Goal: Information Seeking & Learning: Learn about a topic

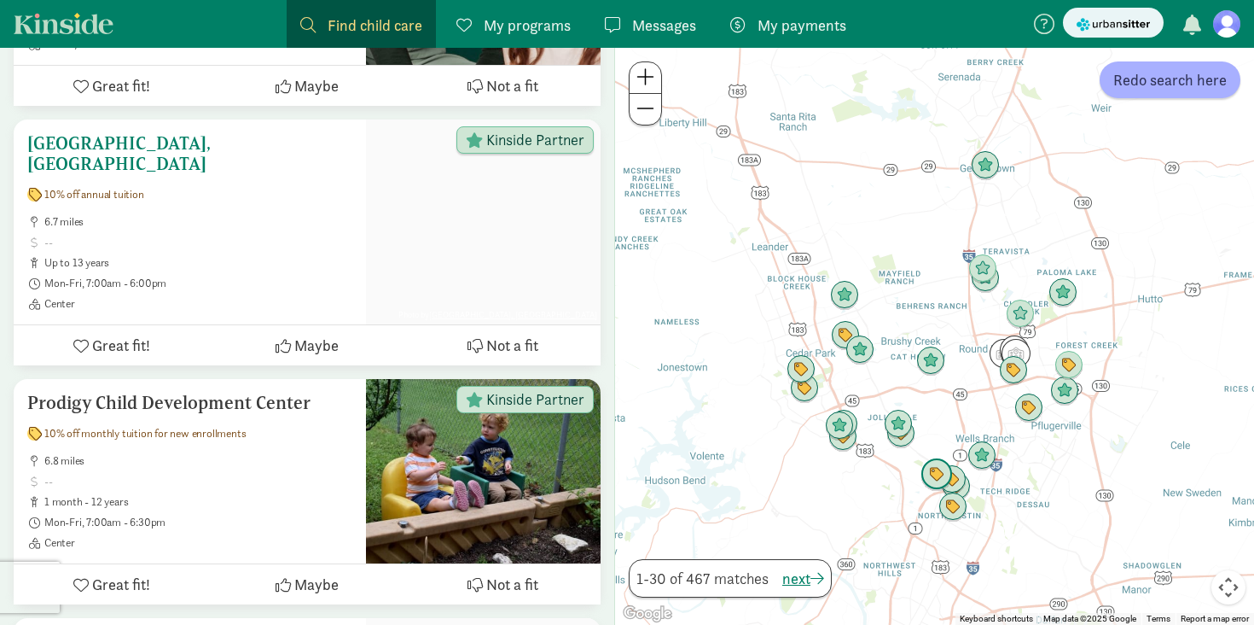
scroll to position [805, 0]
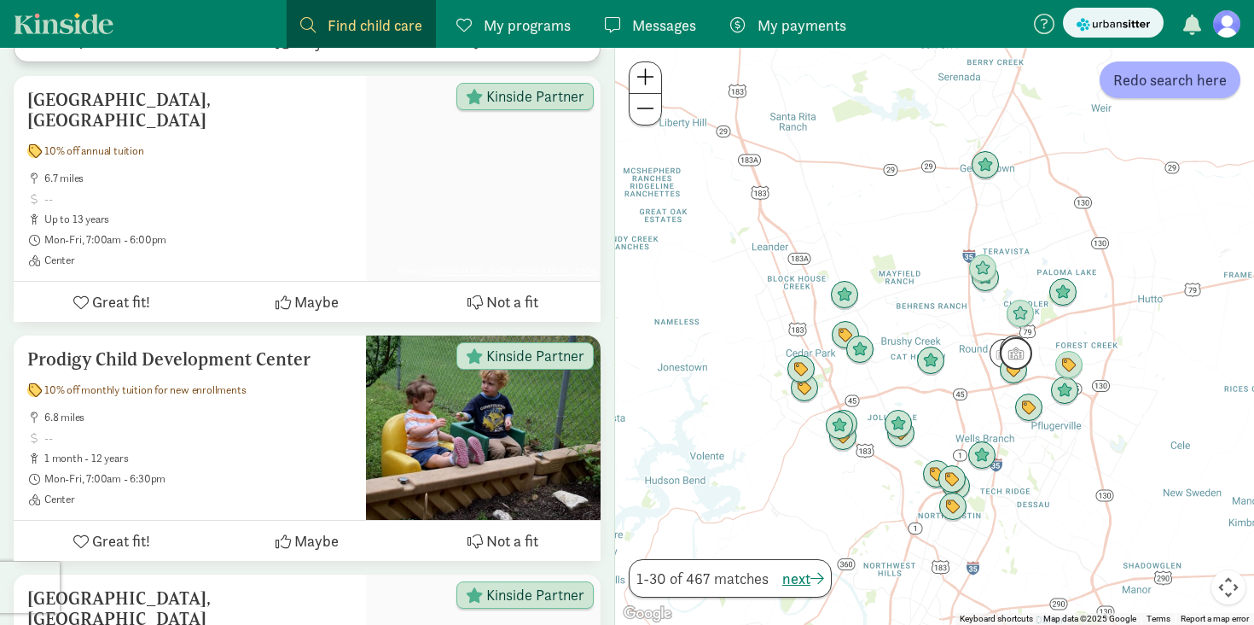
click at [1018, 344] on img "Click to see details" at bounding box center [1016, 353] width 32 height 32
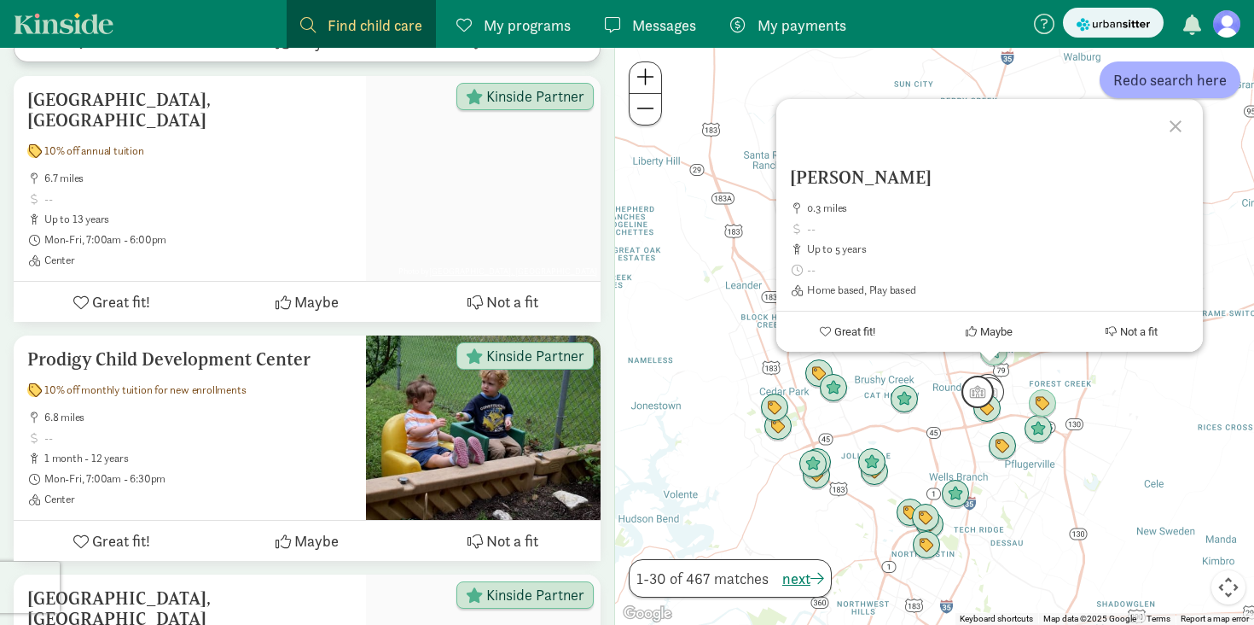
click at [970, 390] on img "Click to see details" at bounding box center [978, 391] width 32 height 32
click at [1028, 387] on img "Click to see details" at bounding box center [1042, 403] width 32 height 32
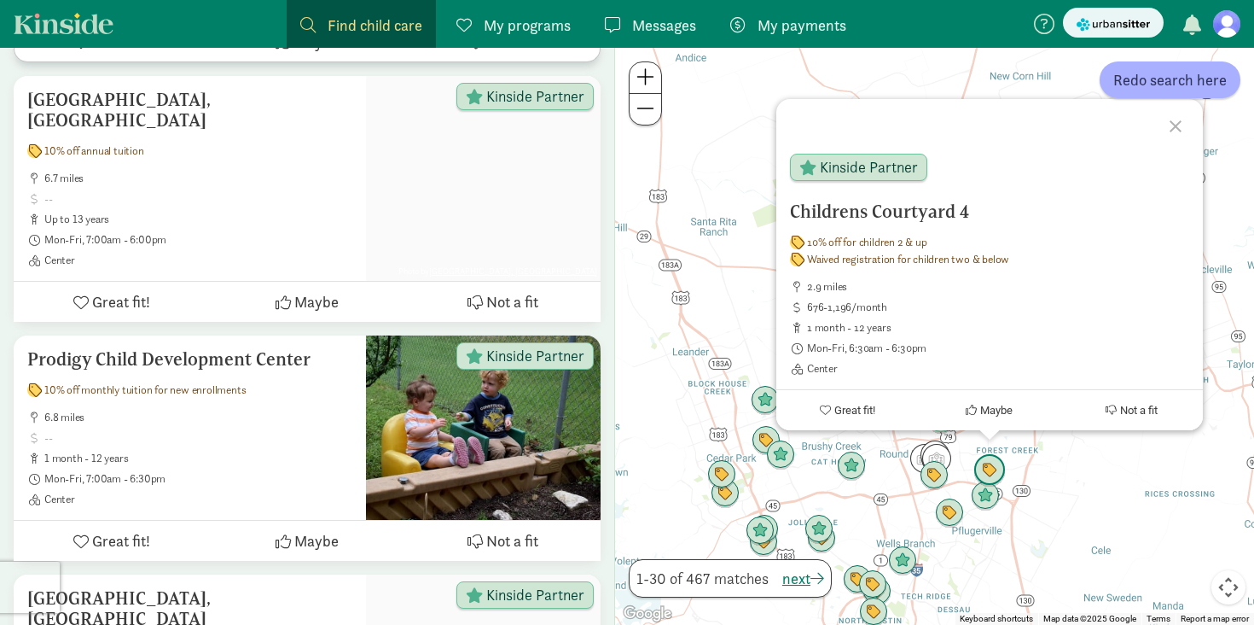
click at [988, 470] on img "Click to see details" at bounding box center [990, 470] width 32 height 32
click at [951, 515] on img "Click to see details" at bounding box center [949, 513] width 32 height 32
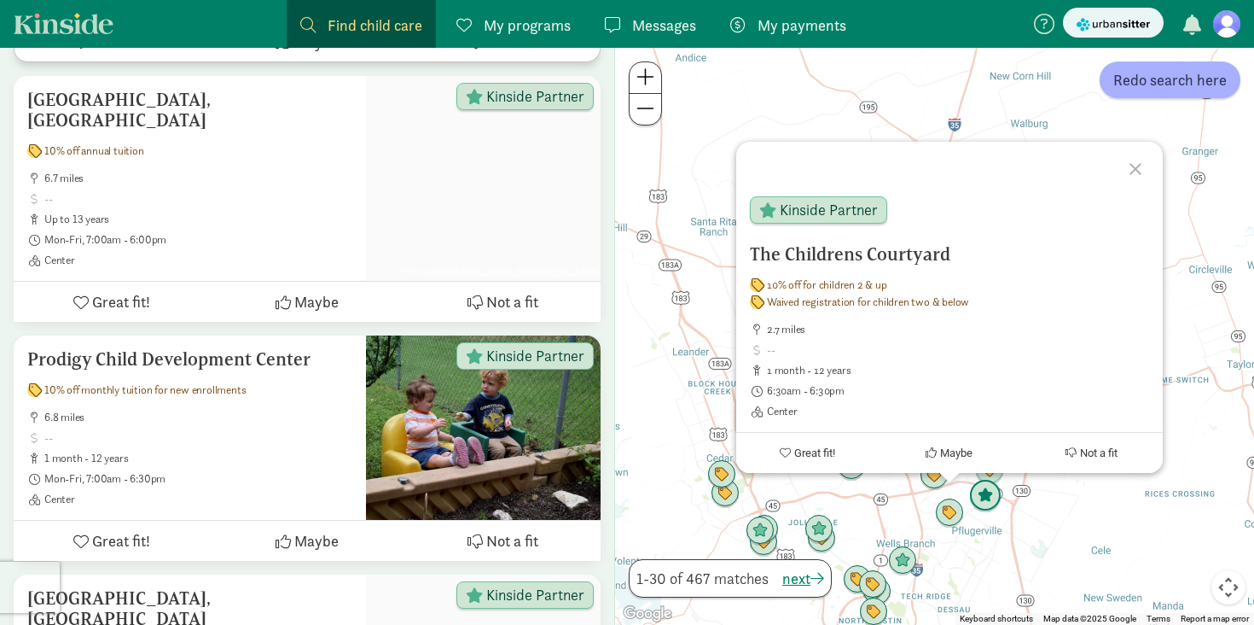
click at [980, 491] on img "Click to see details" at bounding box center [985, 496] width 32 height 32
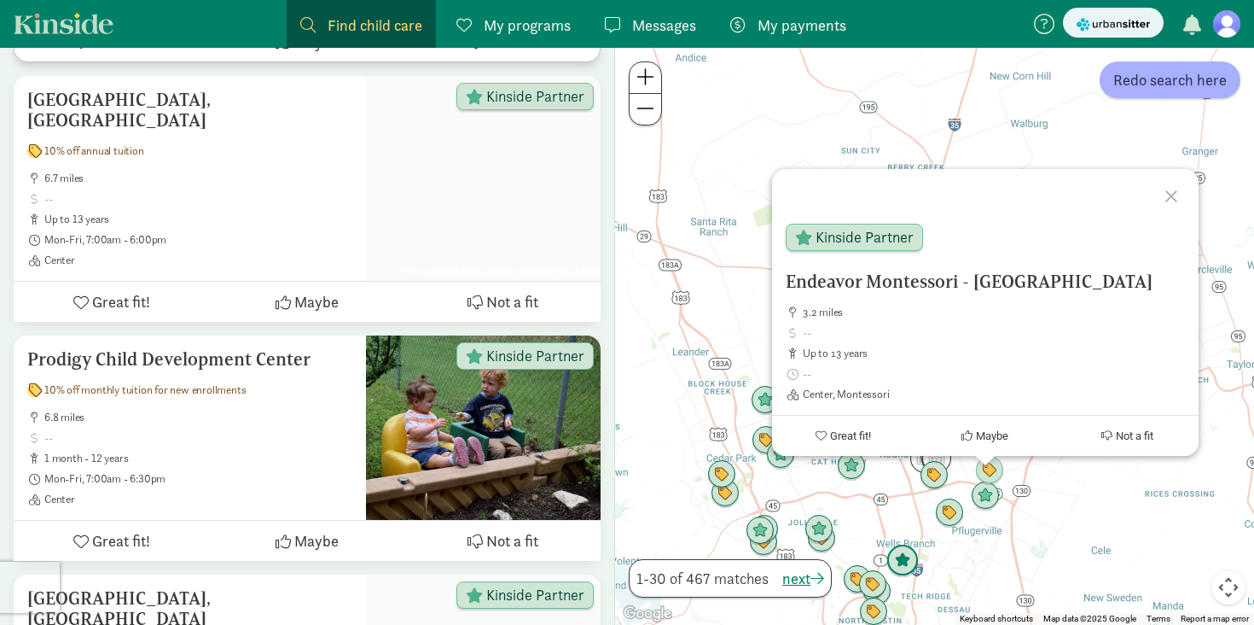
click at [901, 557] on img "Click to see details" at bounding box center [903, 560] width 32 height 32
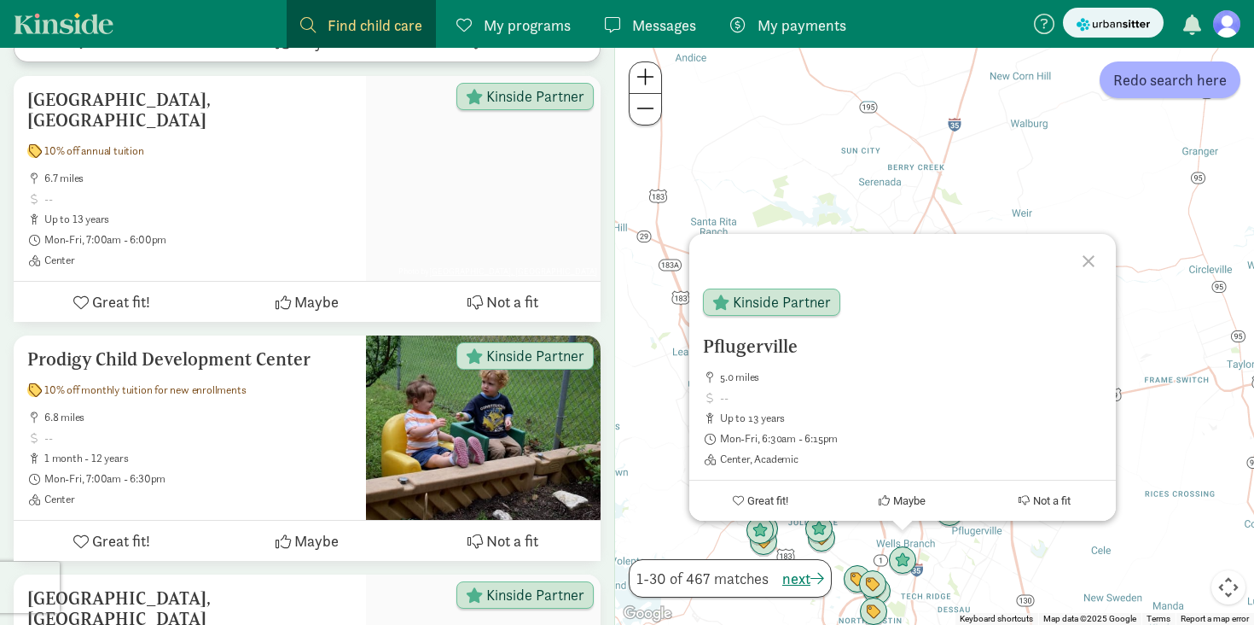
click at [943, 563] on div "To navigate, press the arrow keys. Pflugerville 5.0 miles up to 13 years Mon-Fr…" at bounding box center [934, 336] width 639 height 577
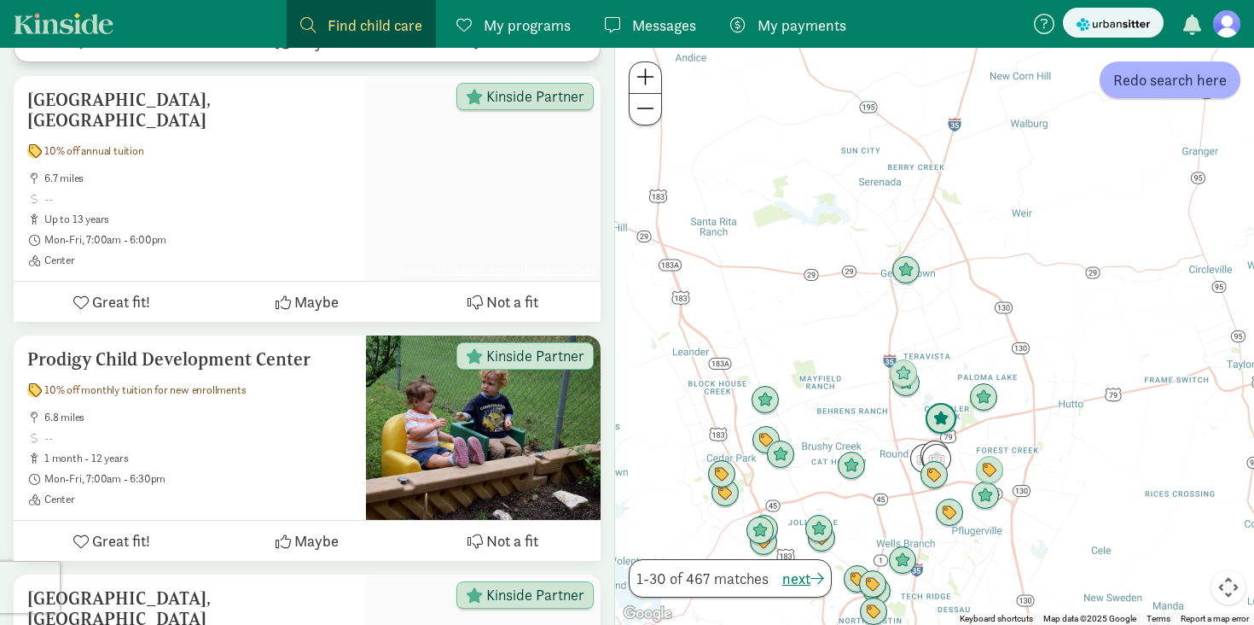
click at [938, 414] on img "Click to see details" at bounding box center [941, 419] width 32 height 32
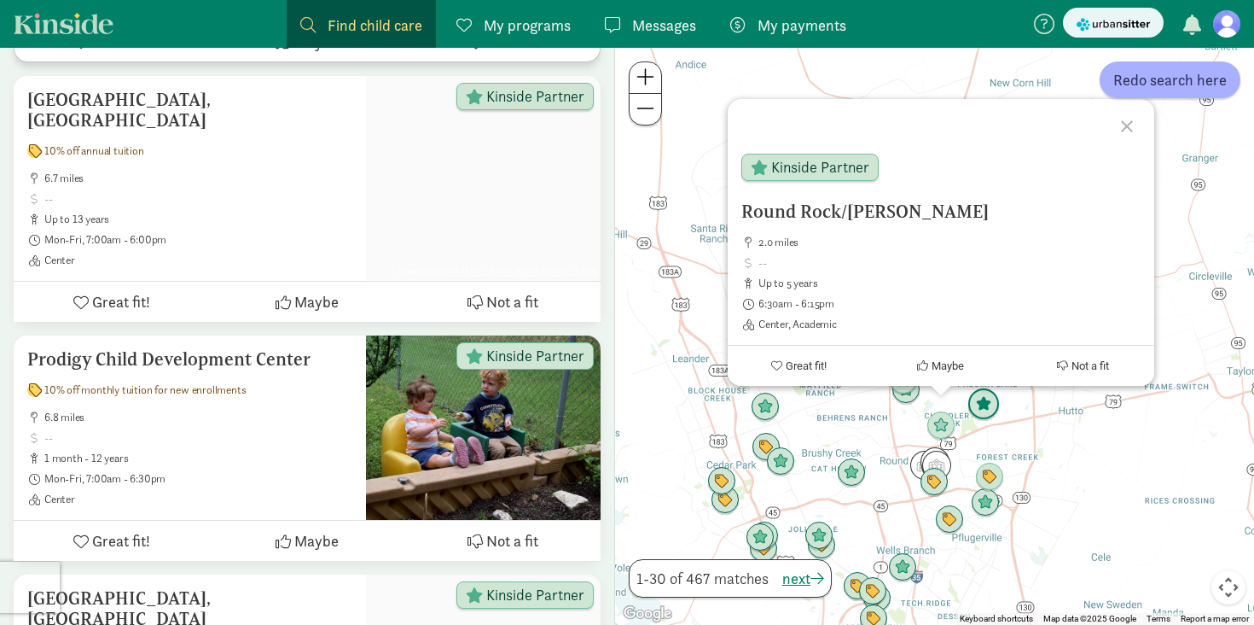
click at [985, 404] on img "Click to see details" at bounding box center [984, 404] width 32 height 32
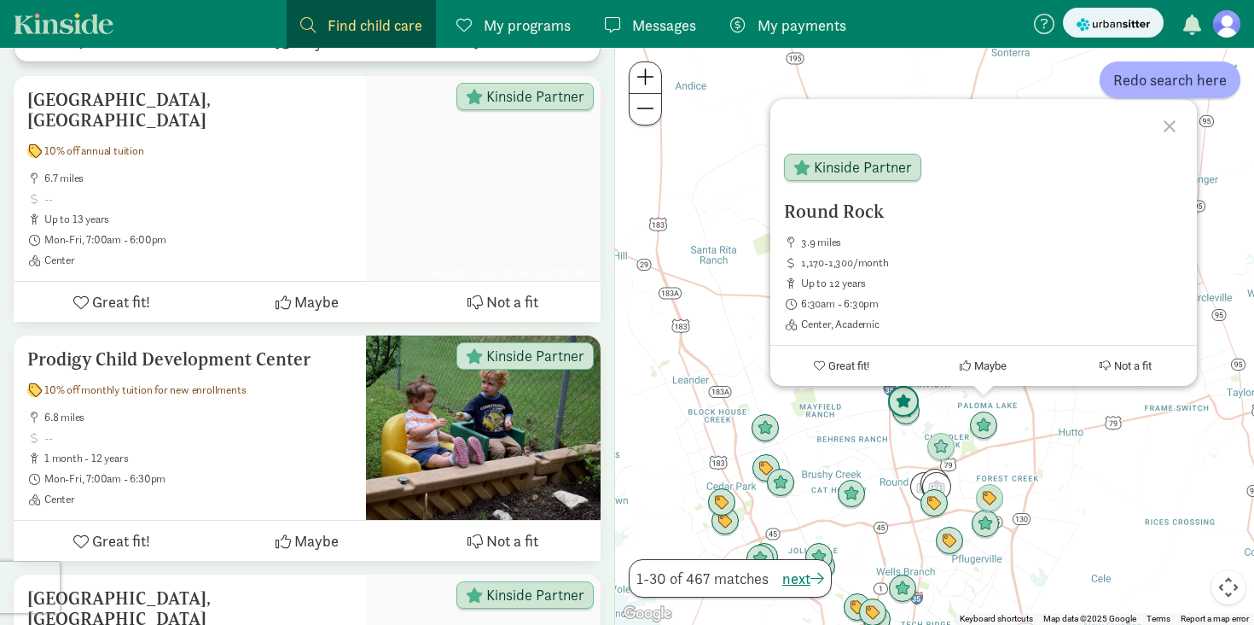
click at [899, 410] on img "Click to see details" at bounding box center [903, 402] width 32 height 32
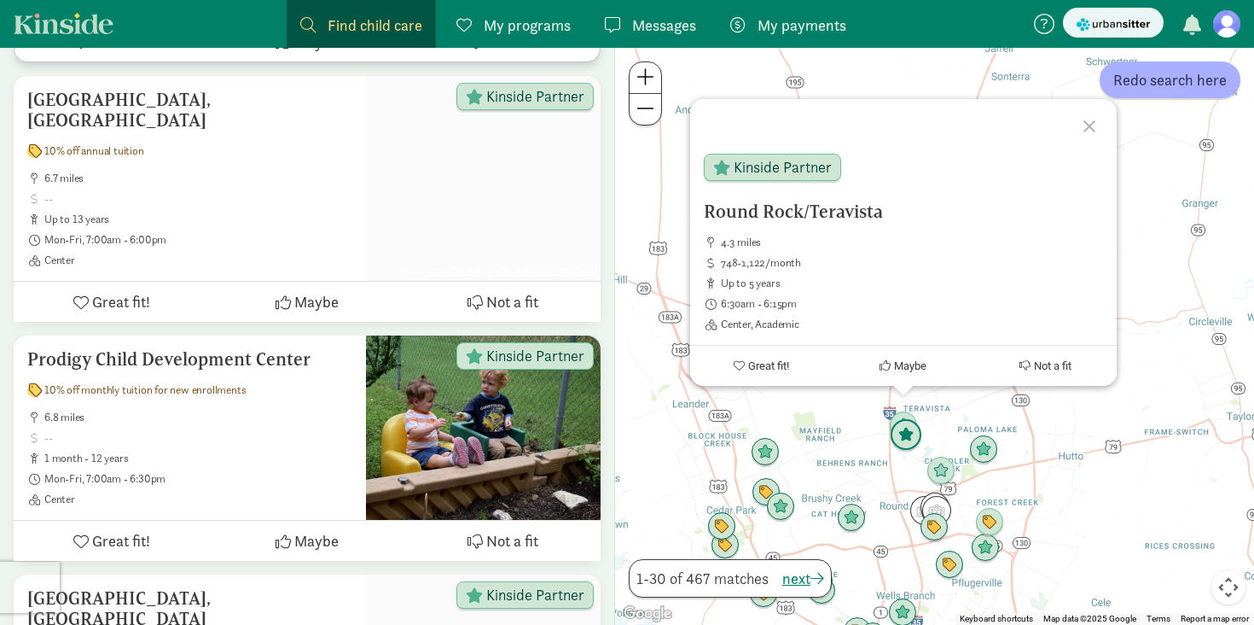
click at [907, 442] on img "Click to see details" at bounding box center [906, 435] width 32 height 32
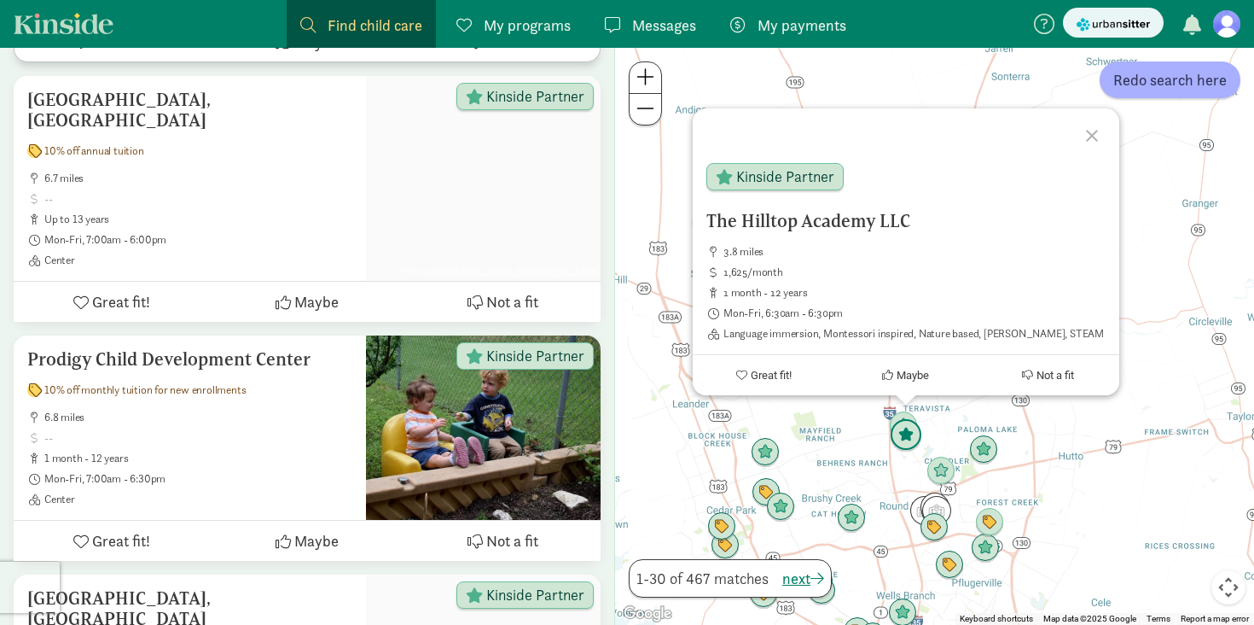
click at [908, 446] on img "Click to see details" at bounding box center [906, 435] width 32 height 32
click at [908, 442] on img "Click to see details" at bounding box center [906, 435] width 32 height 32
click at [983, 455] on img "Click to see details" at bounding box center [984, 449] width 32 height 32
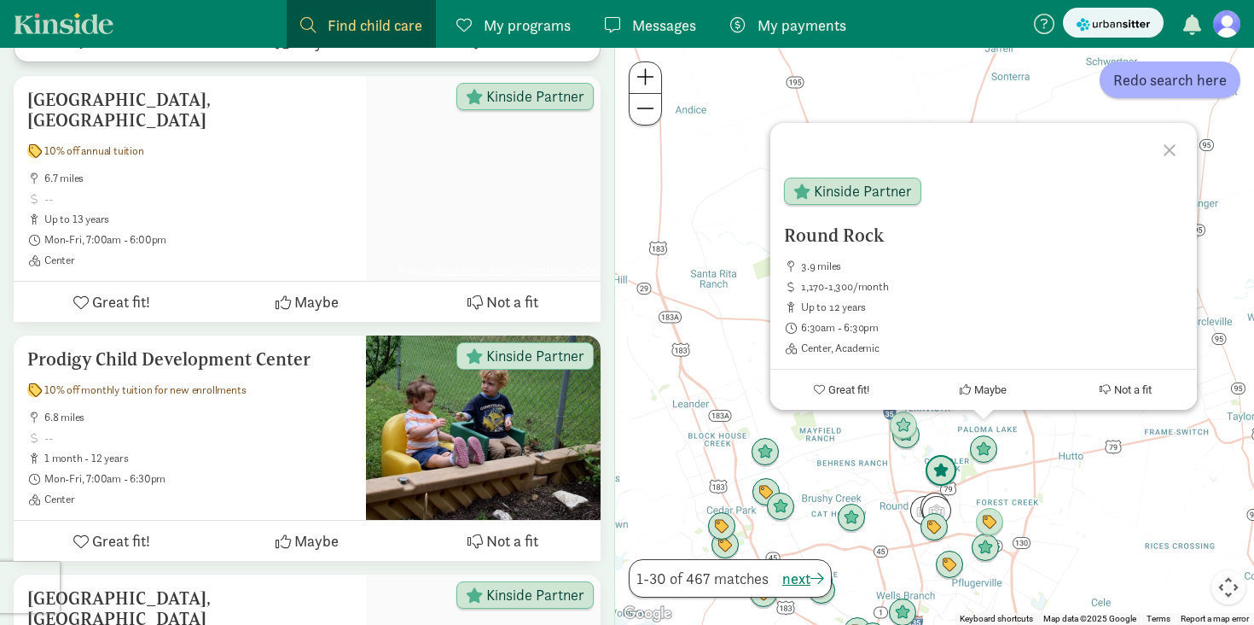
click at [937, 472] on img "Click to see details" at bounding box center [941, 471] width 32 height 32
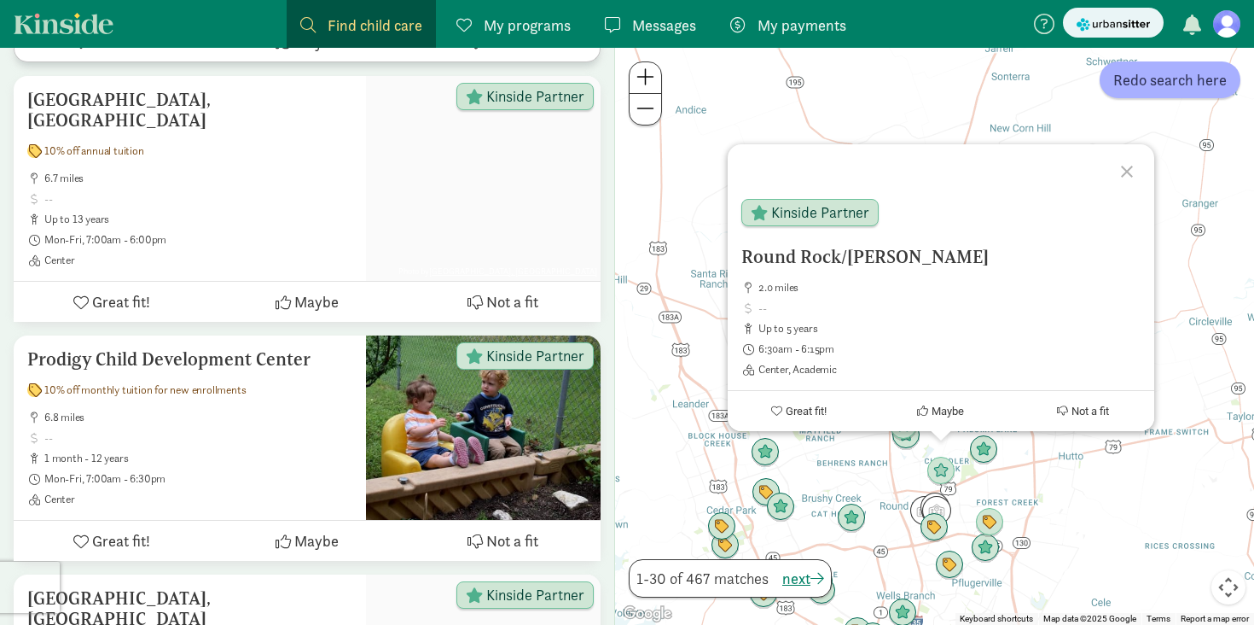
click at [881, 475] on div "To navigate, press the arrow keys. Round Rock/[PERSON_NAME] 2.0 miles up to 5 y…" at bounding box center [934, 336] width 639 height 577
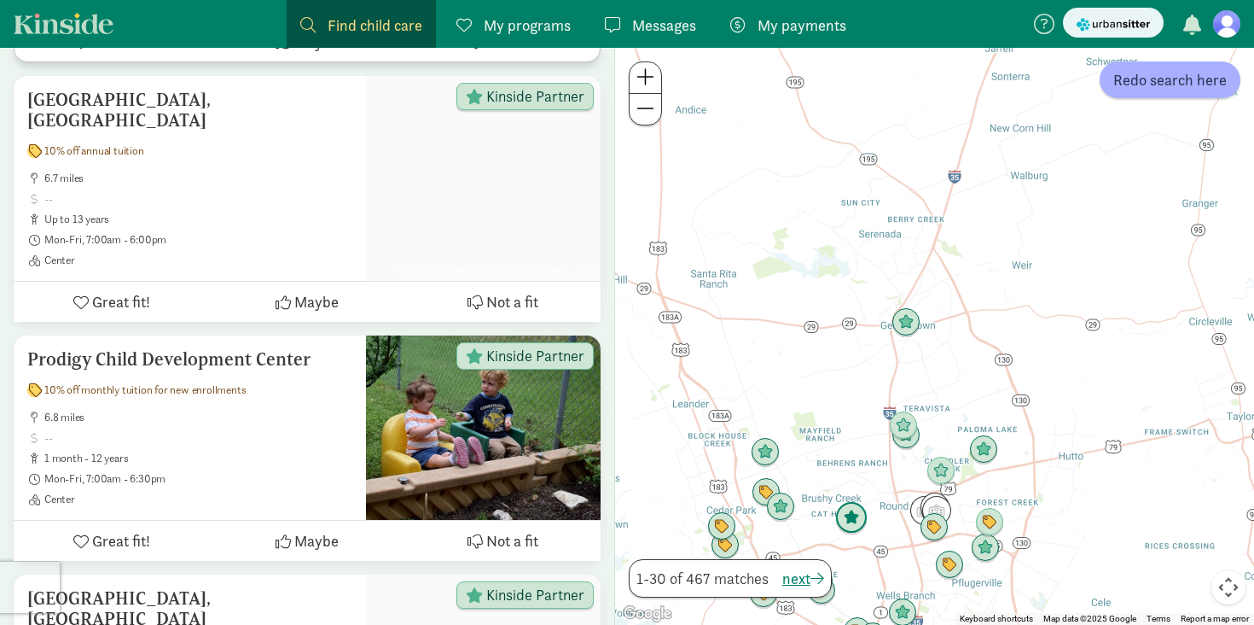
click at [847, 513] on img "Click to see details" at bounding box center [851, 518] width 32 height 32
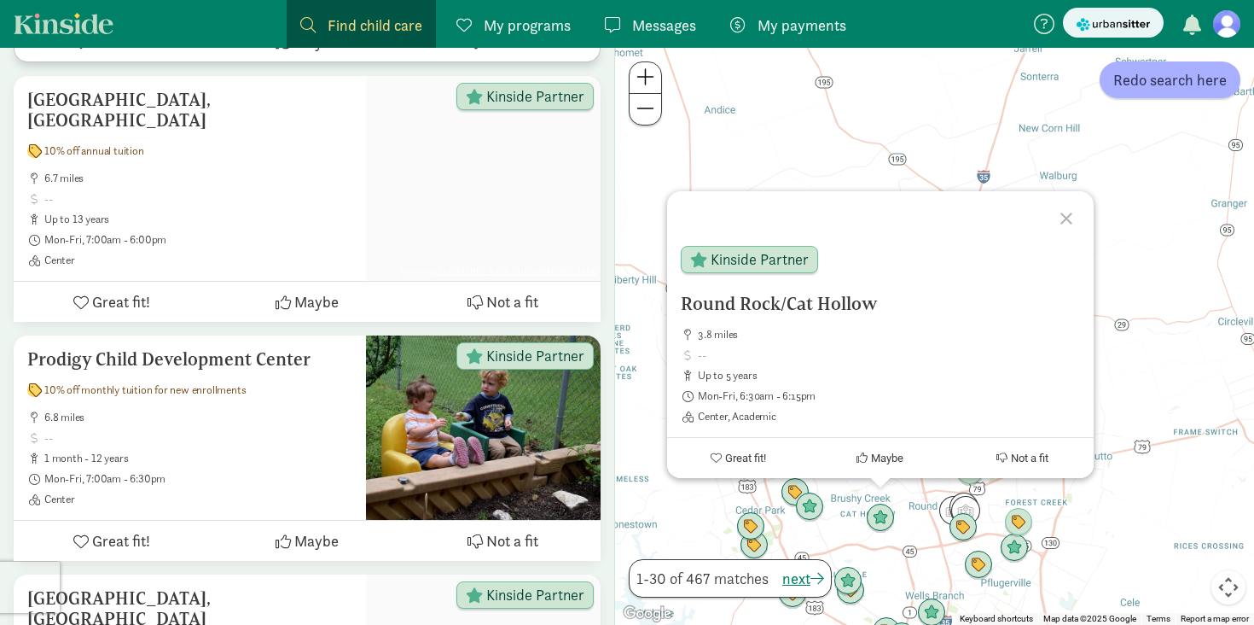
click at [893, 559] on div "To navigate, press the arrow keys. [GEOGRAPHIC_DATA]/[GEOGRAPHIC_DATA] 3.8 mile…" at bounding box center [934, 336] width 639 height 577
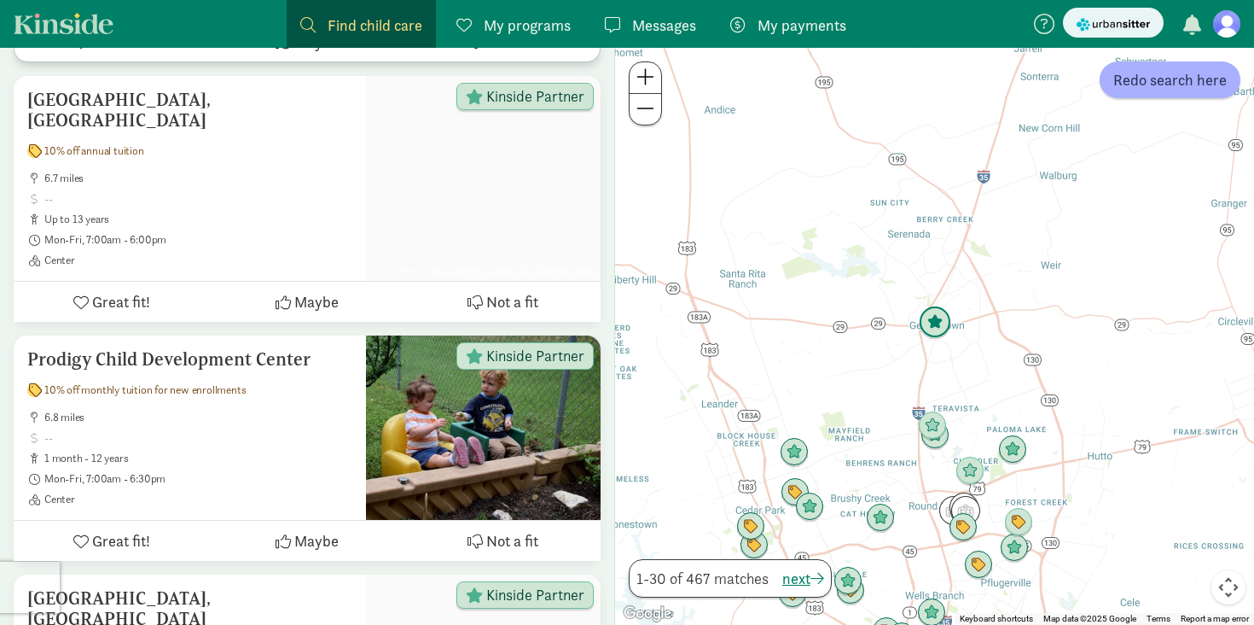
click at [930, 326] on img "Click to see details" at bounding box center [935, 322] width 32 height 32
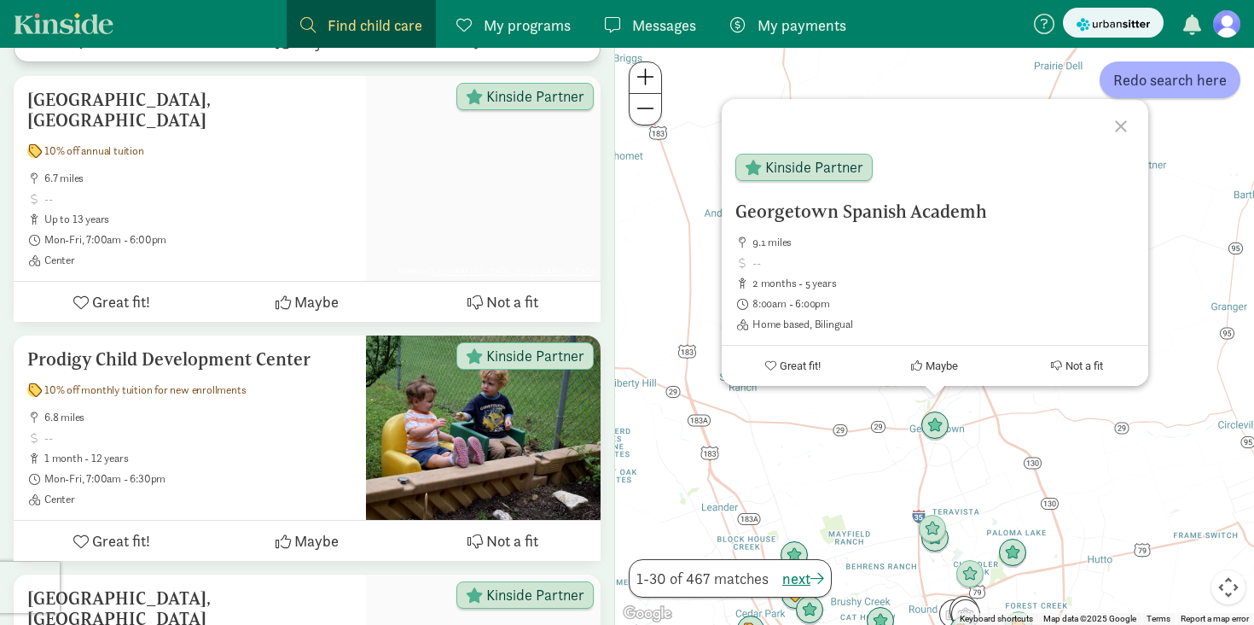
click at [900, 445] on div "To navigate, press the arrow keys. Georgetown Spanish Academh 9.1 miles 2 month…" at bounding box center [934, 336] width 639 height 577
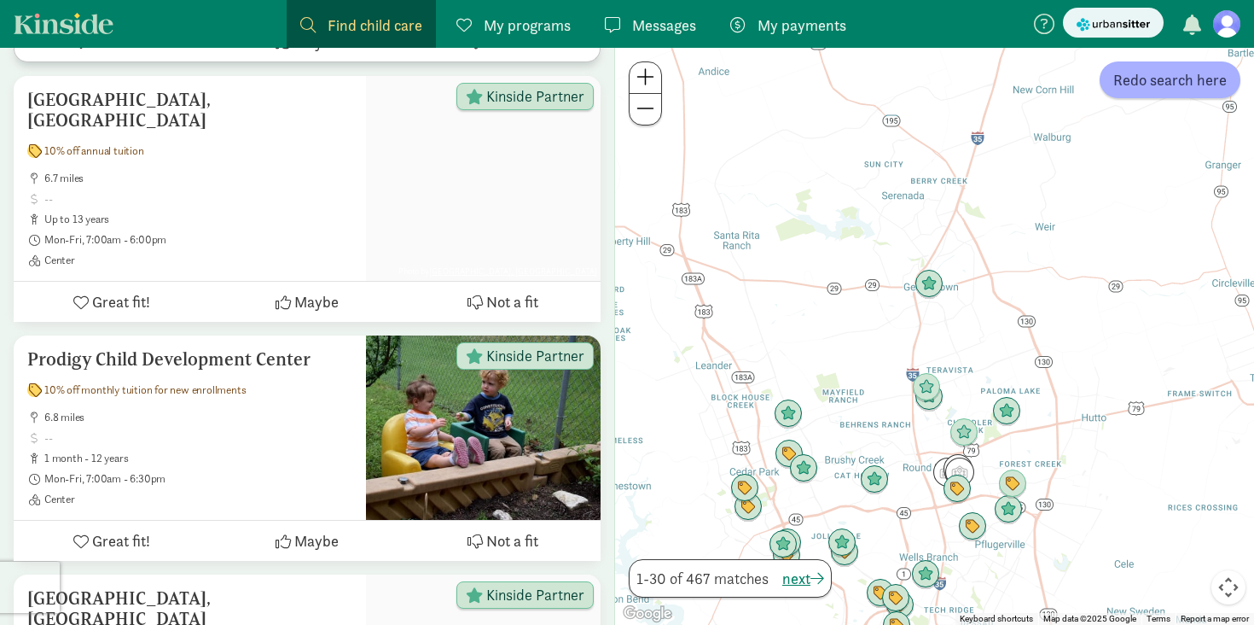
drag, startPoint x: 893, startPoint y: 503, endPoint x: 887, endPoint y: 357, distance: 146.9
click at [887, 357] on div at bounding box center [934, 336] width 639 height 577
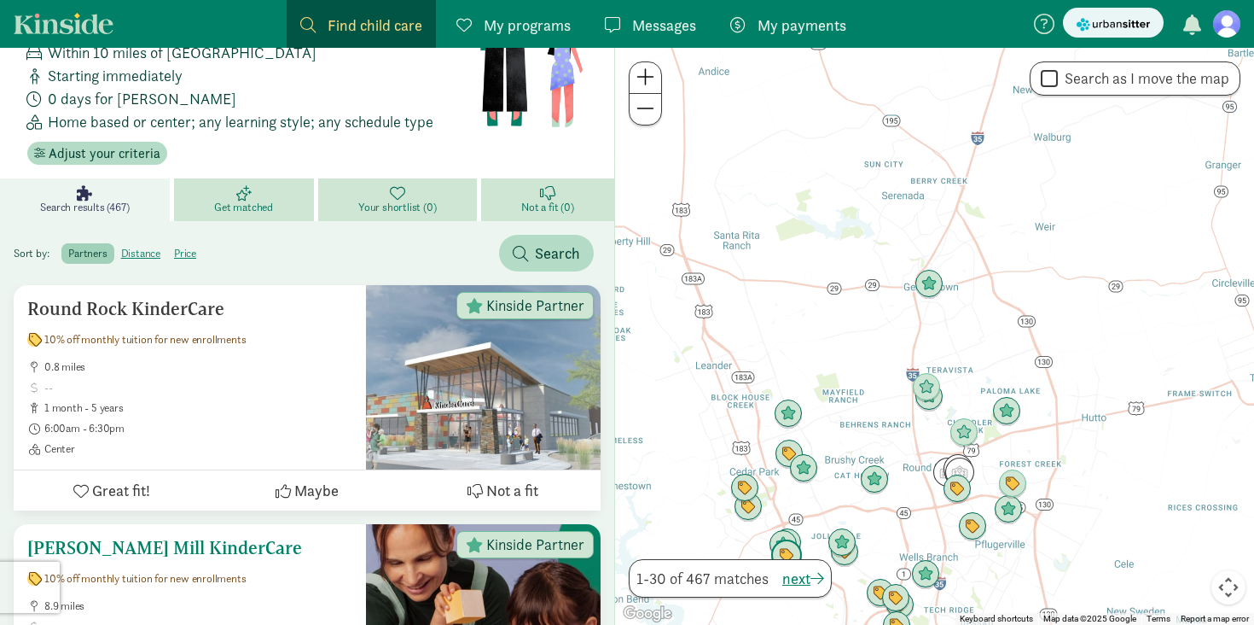
scroll to position [0, 0]
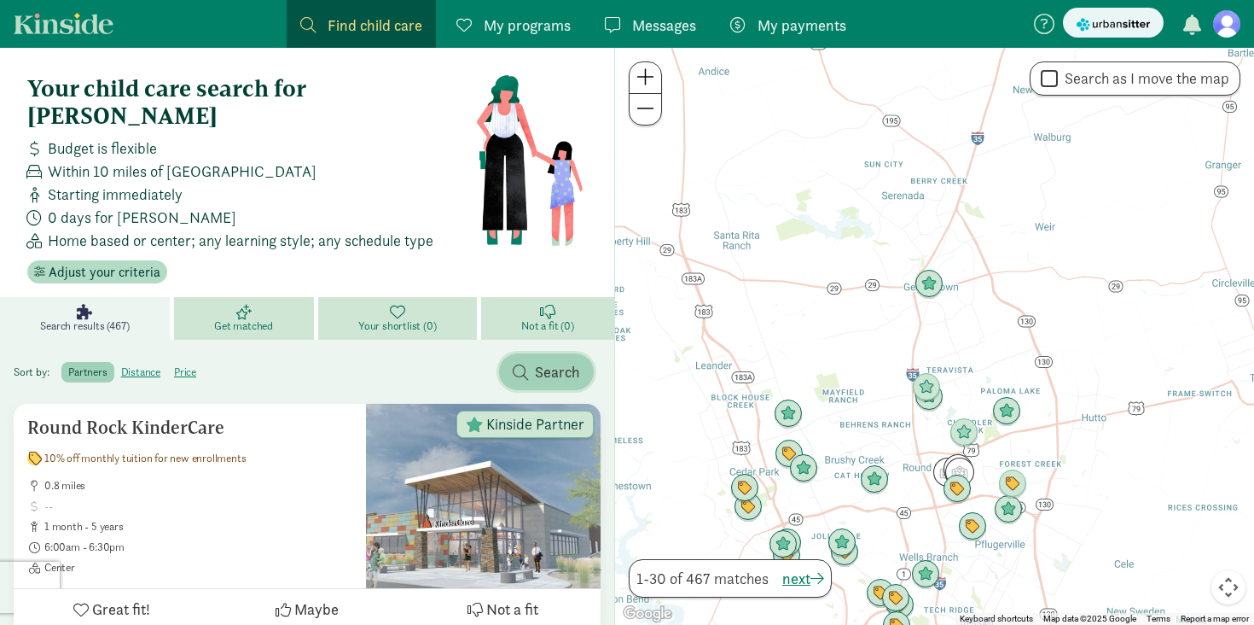
click at [520, 364] on span "button" at bounding box center [520, 371] width 15 height 15
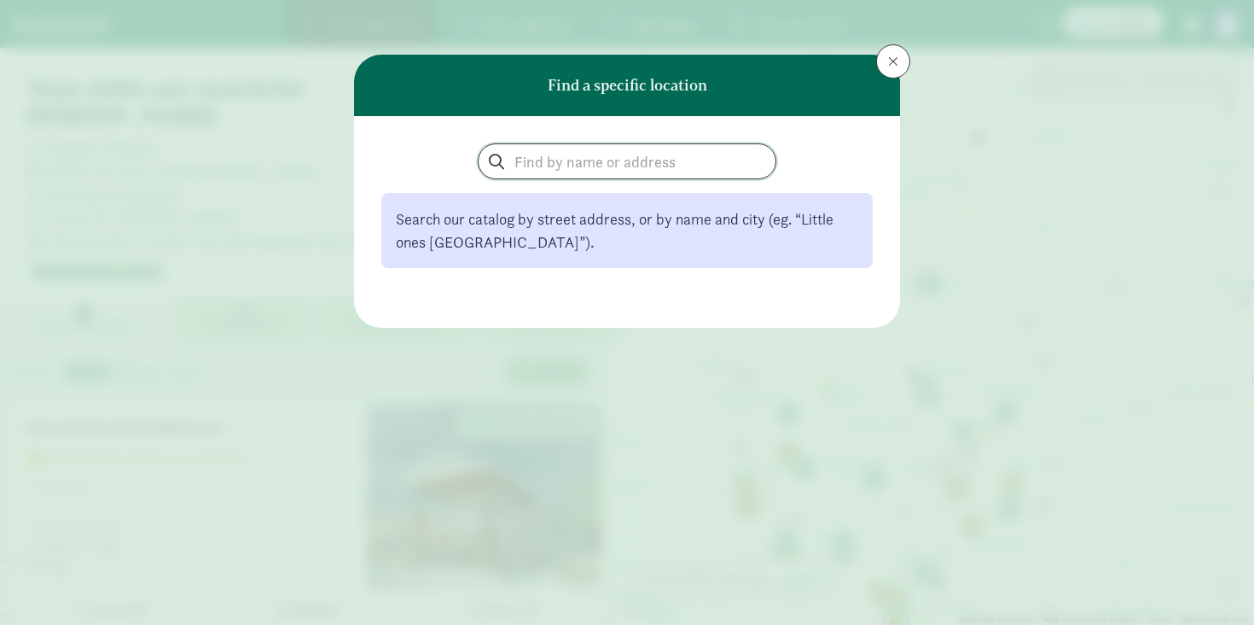
click at [546, 171] on input "search" at bounding box center [627, 161] width 297 height 34
type input "Global Kids Preschool"
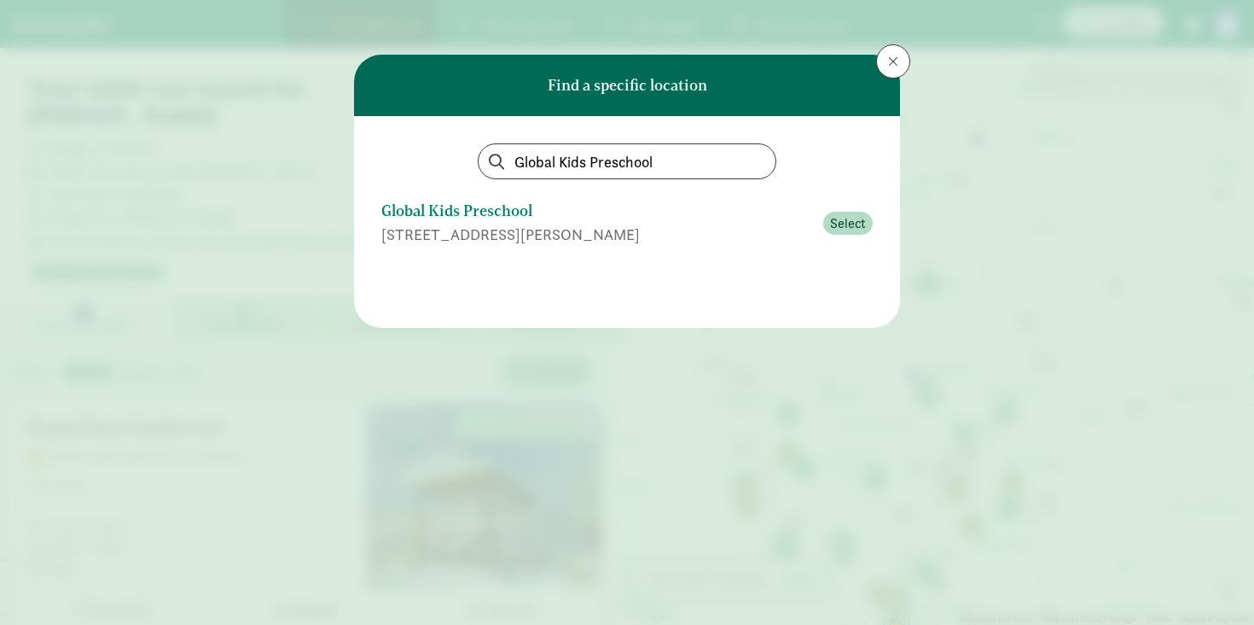
click at [501, 206] on div "Global Kids Preschool" at bounding box center [597, 211] width 432 height 23
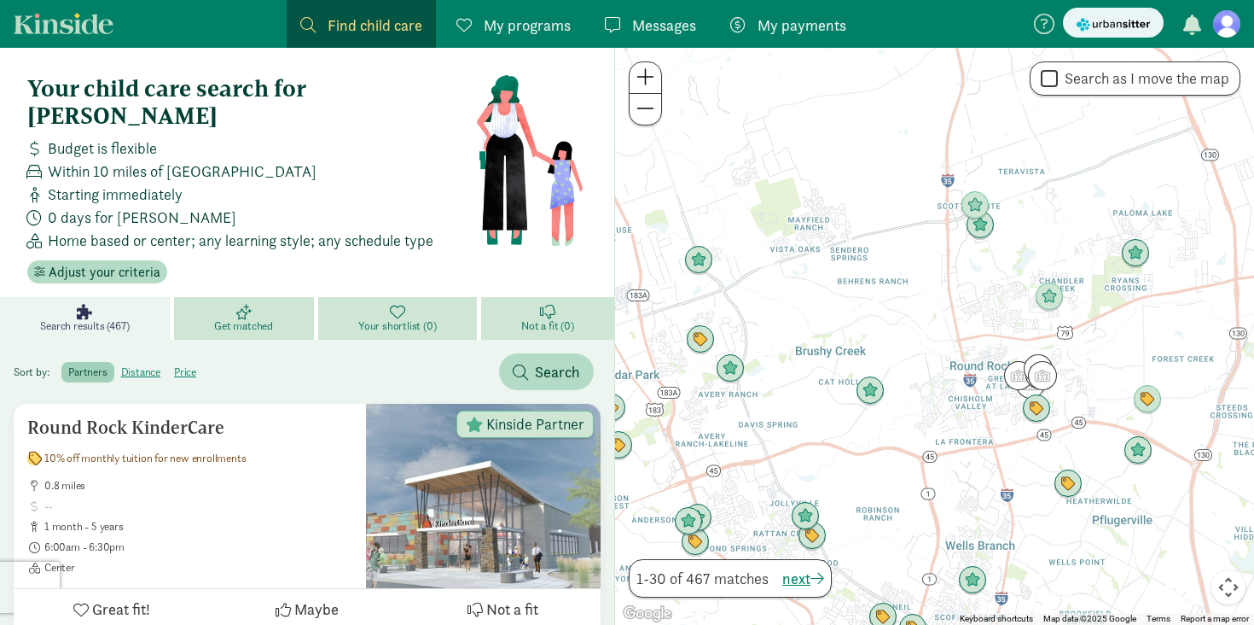
click at [941, 325] on div at bounding box center [934, 336] width 639 height 577
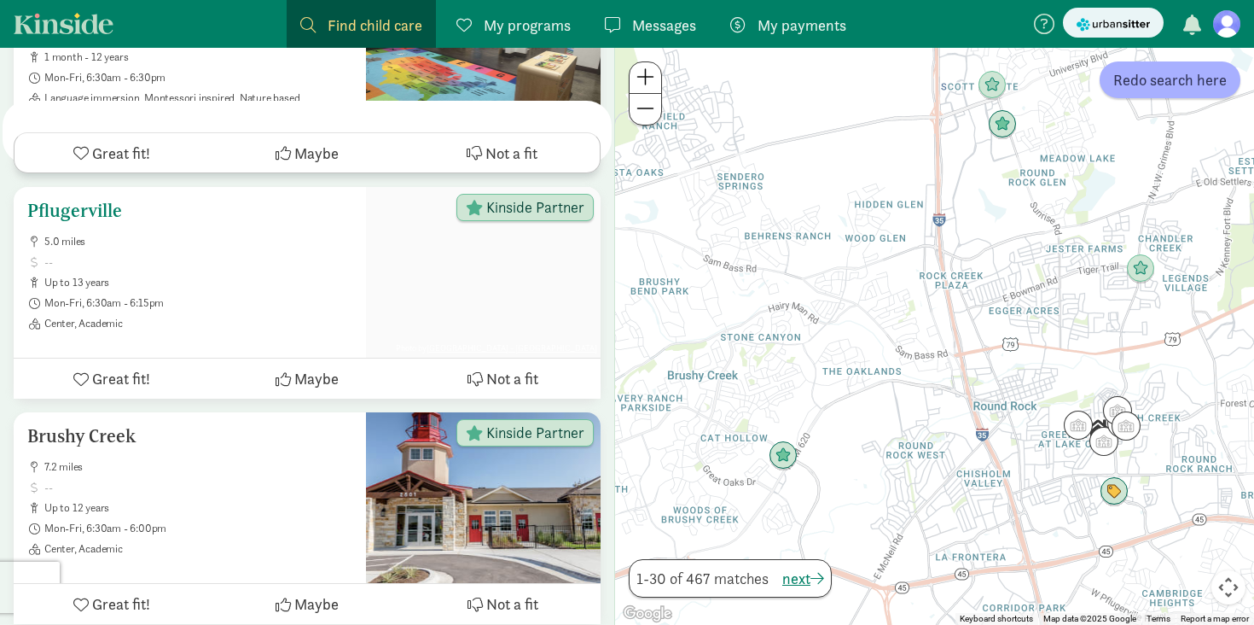
scroll to position [4222, 0]
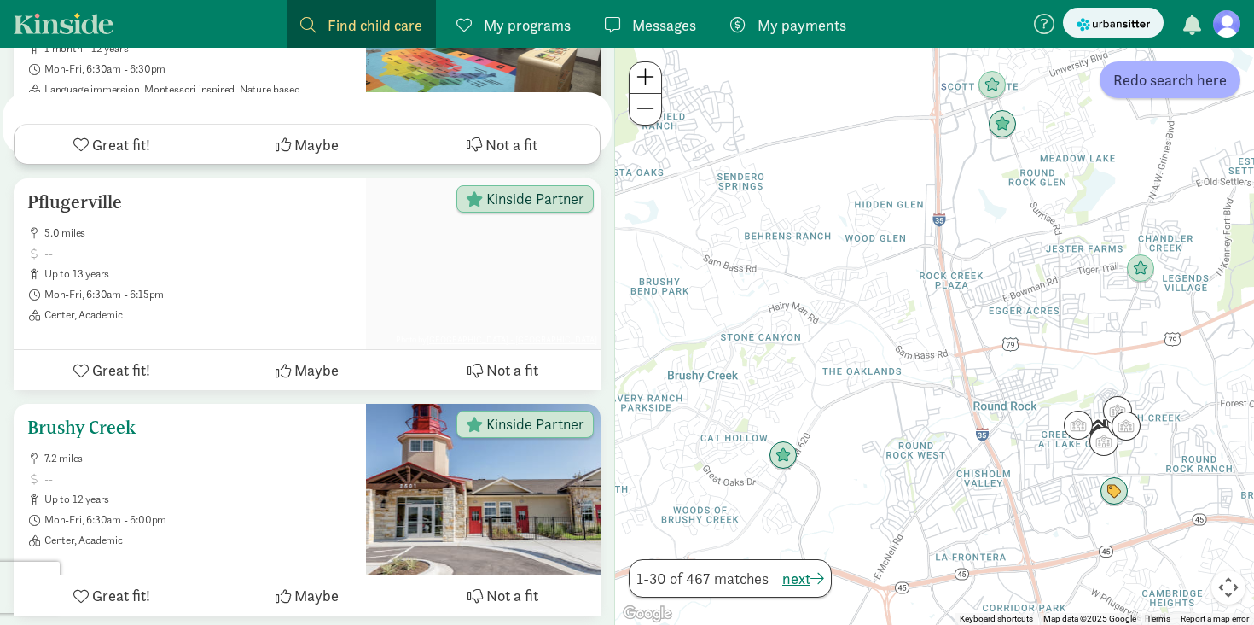
click at [334, 451] on ul "7.2 miles up to 12 years Mon-Fri, 6:30am - 6:00pm Center, Academic" at bounding box center [189, 499] width 325 height 96
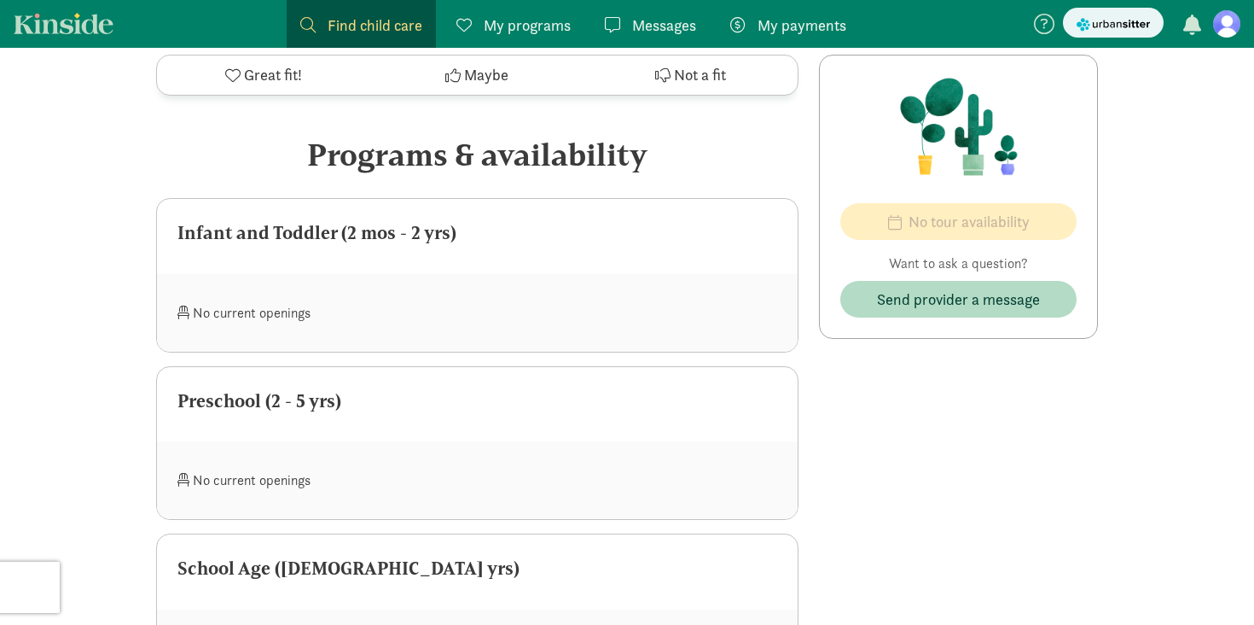
scroll to position [676, 0]
